Goal: Information Seeking & Learning: Learn about a topic

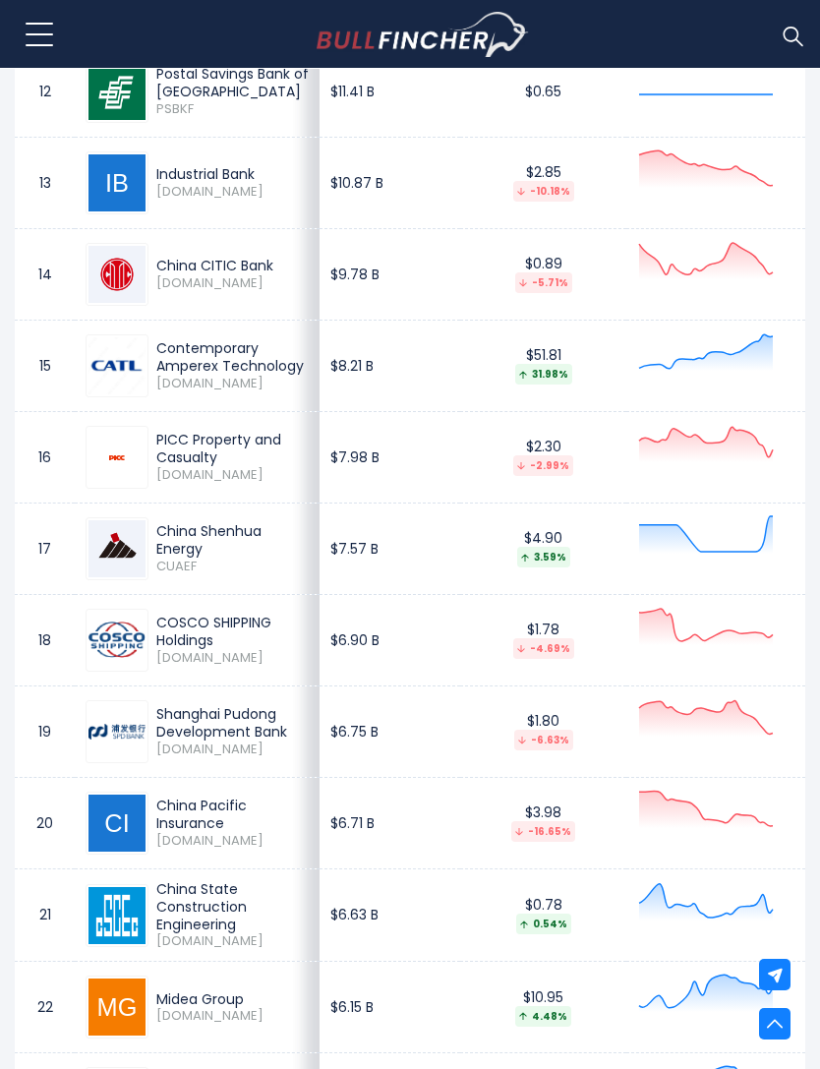
scroll to position [2442, 0]
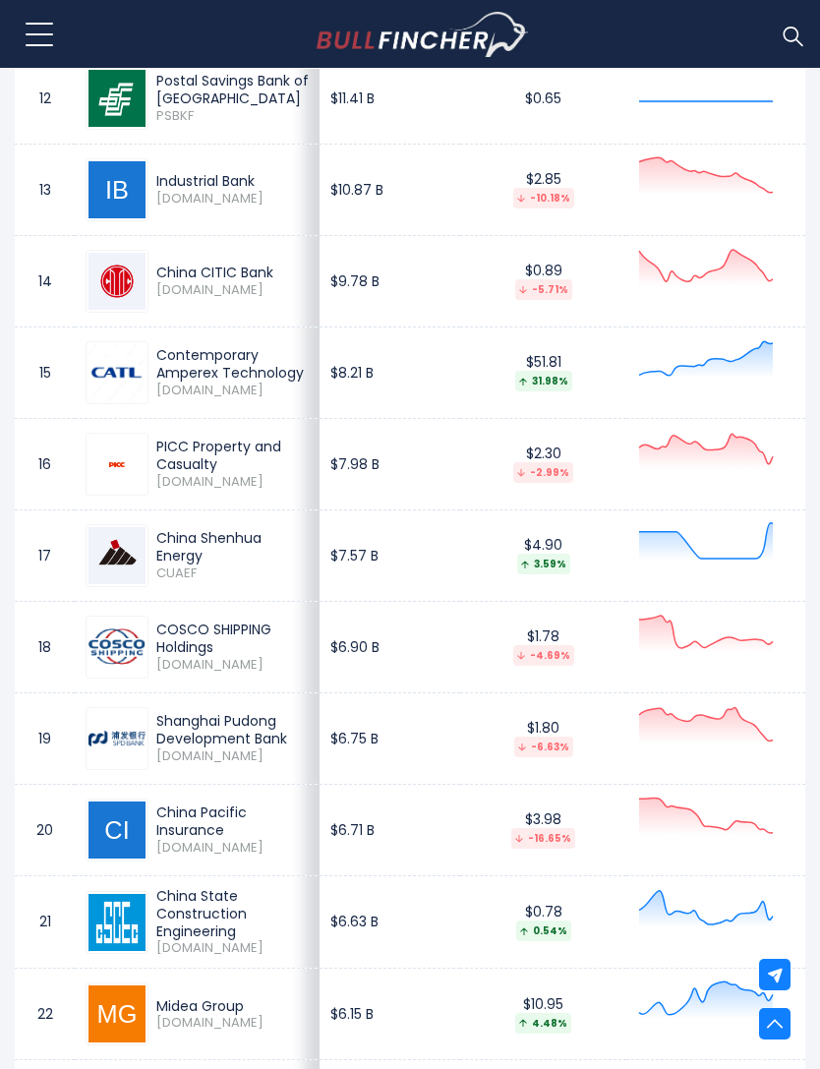
click at [183, 544] on div "China Shenhua Energy" at bounding box center [232, 546] width 152 height 35
click at [170, 550] on div "China Shenhua Energy" at bounding box center [232, 546] width 152 height 35
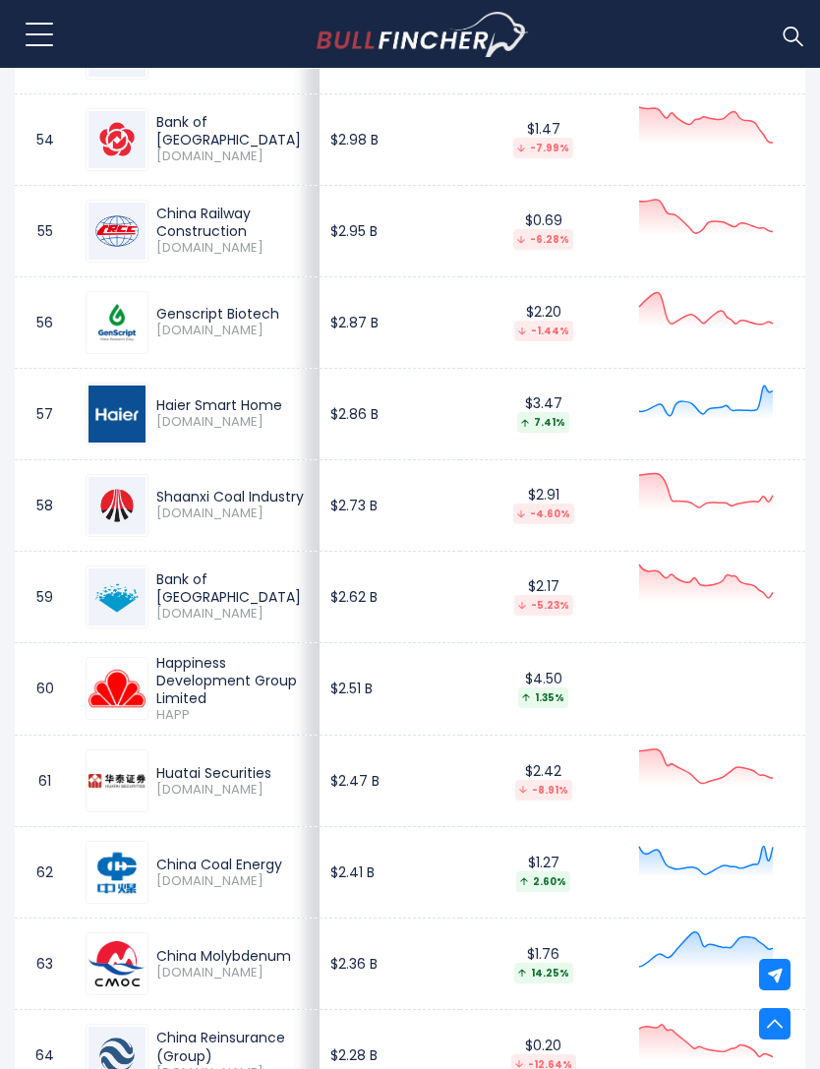
scroll to position [6307, 0]
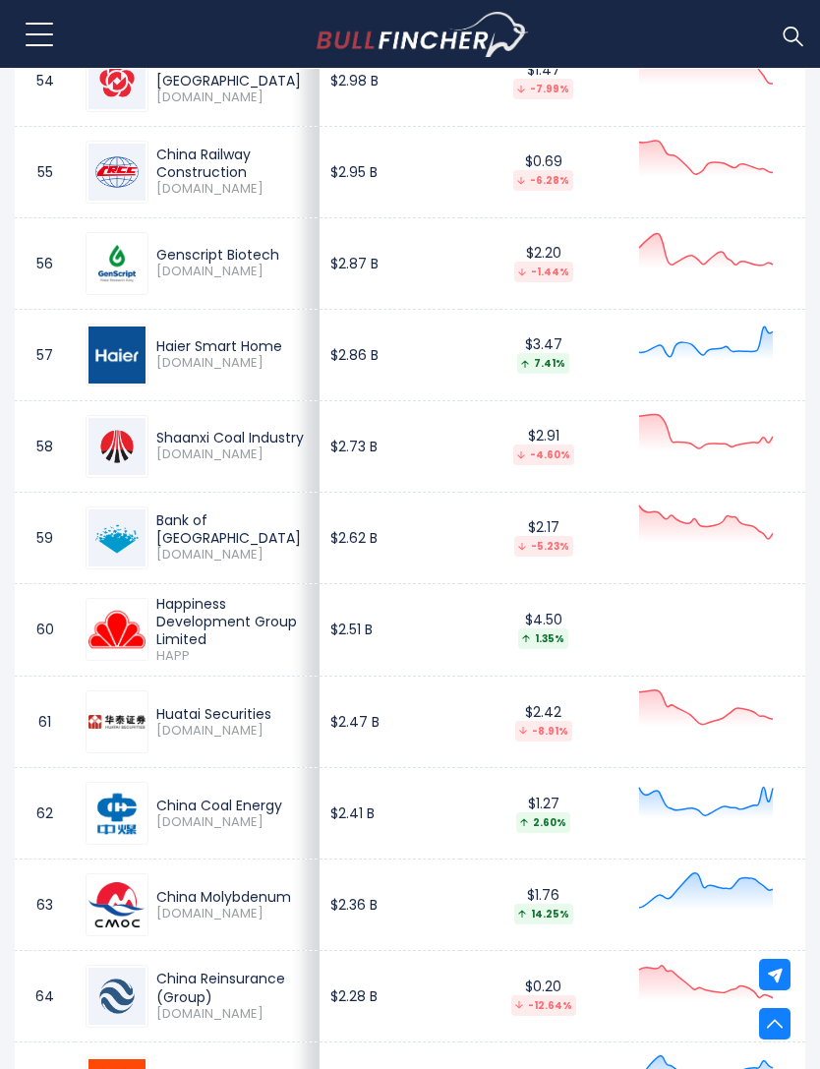
click at [169, 814] on div "China Coal Energy" at bounding box center [232, 806] width 152 height 18
click at [142, 802] on img at bounding box center [117, 813] width 57 height 47
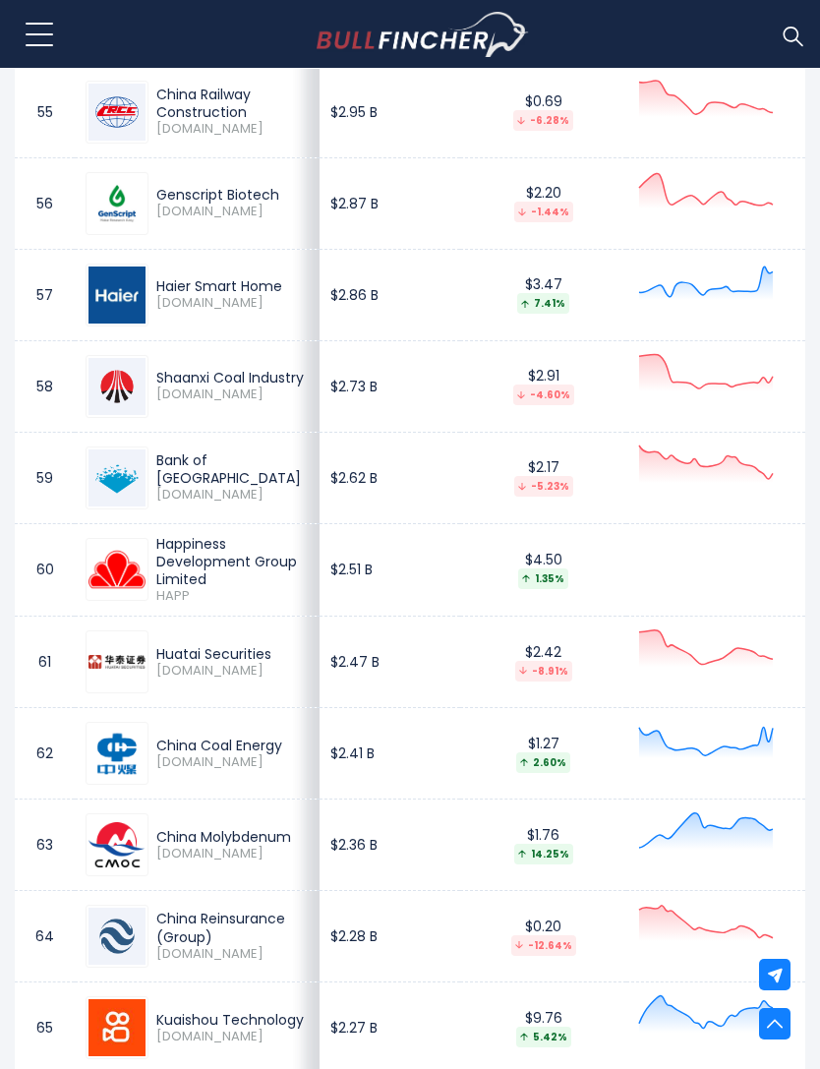
scroll to position [6370, 0]
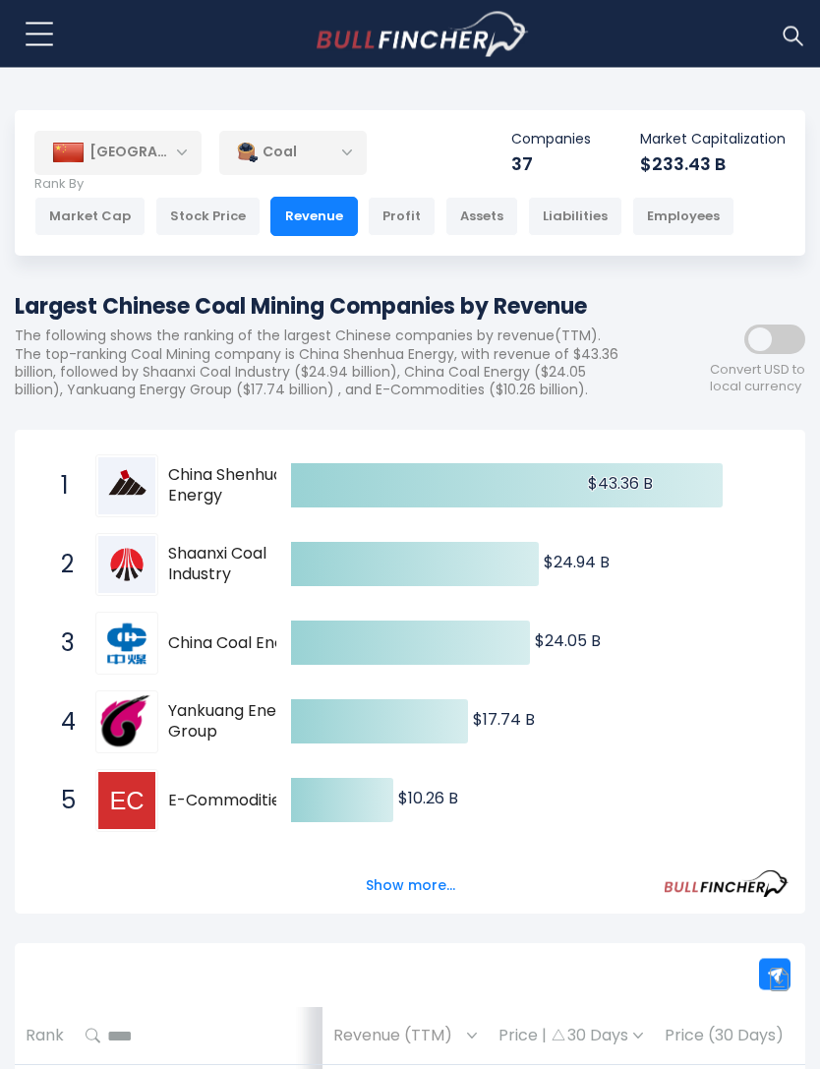
scroll to position [18, 0]
click at [185, 565] on span "Shaanxi Coal Industry" at bounding box center [242, 564] width 149 height 41
click at [58, 562] on span "2" at bounding box center [61, 564] width 20 height 33
click at [572, 571] on tspan "$24.94 B ​" at bounding box center [577, 562] width 66 height 23
click at [576, 570] on tspan "$24.94 B ​" at bounding box center [577, 562] width 66 height 23
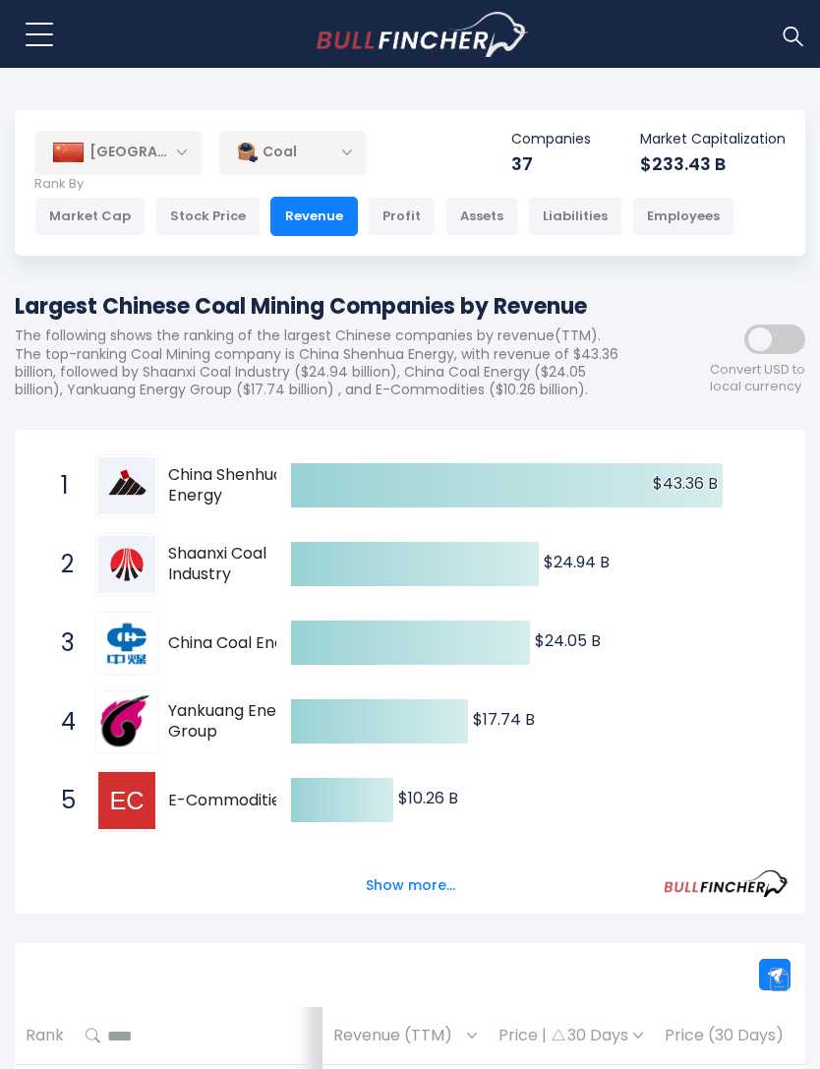
click at [230, 563] on span "Shaanxi Coal Industry" at bounding box center [242, 564] width 149 height 41
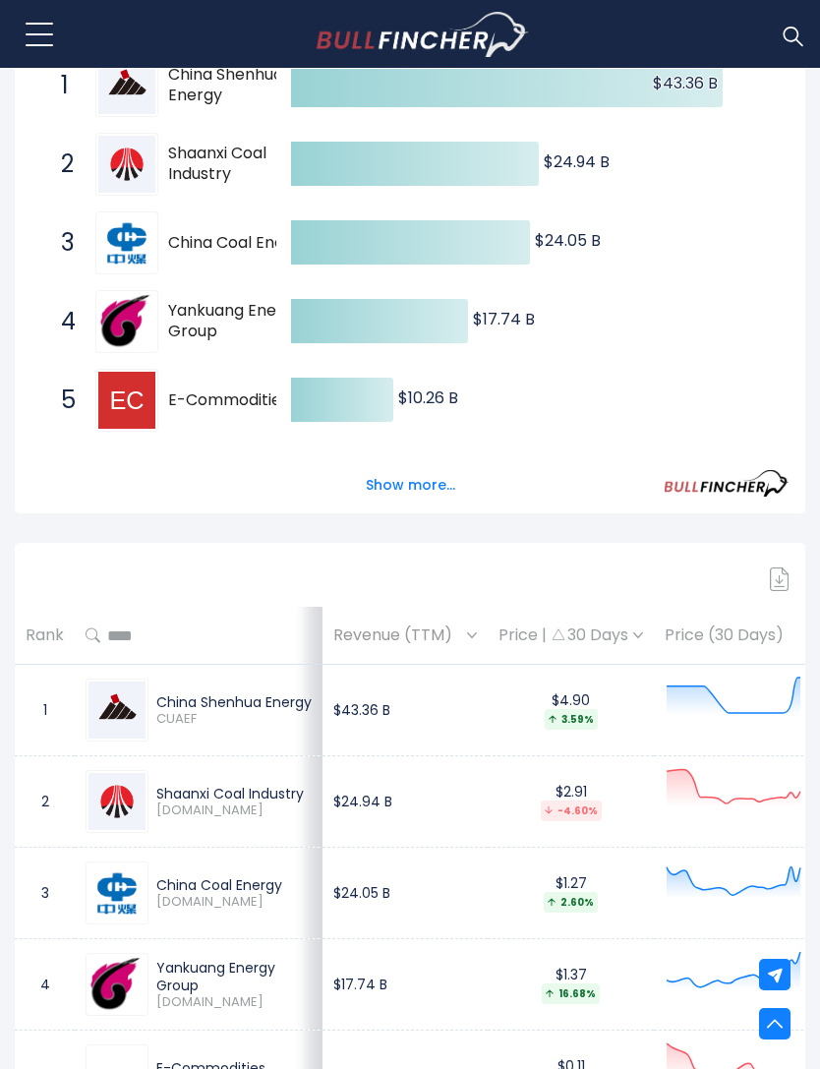
scroll to position [297, 0]
